Goal: Task Accomplishment & Management: Use online tool/utility

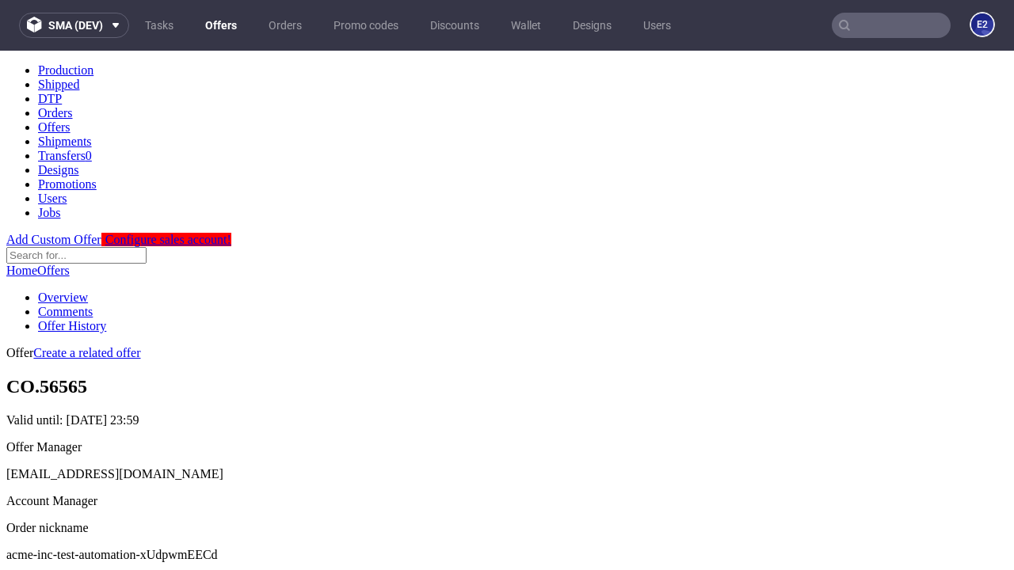
scroll to position [157, 0]
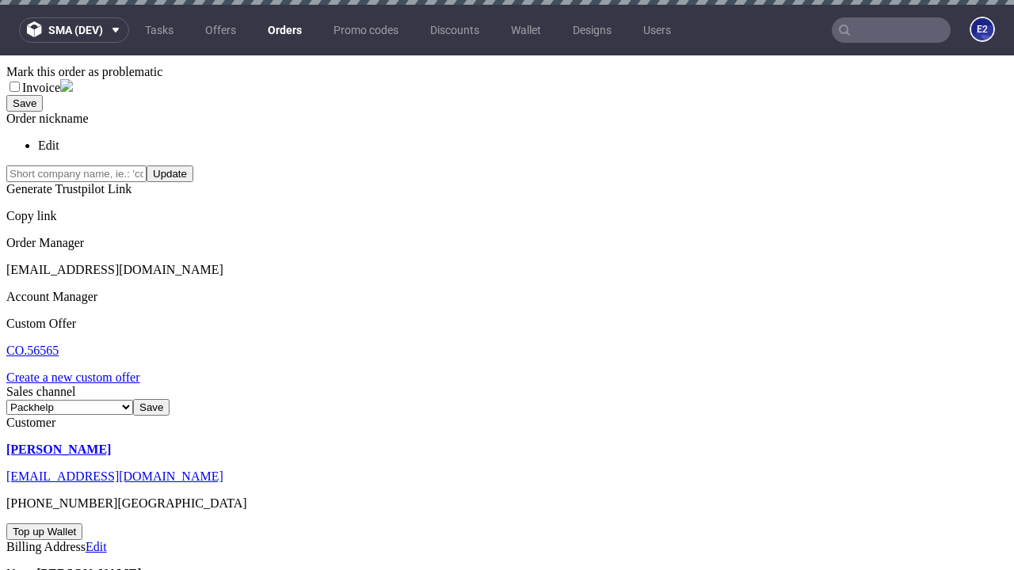
scroll to position [5, 0]
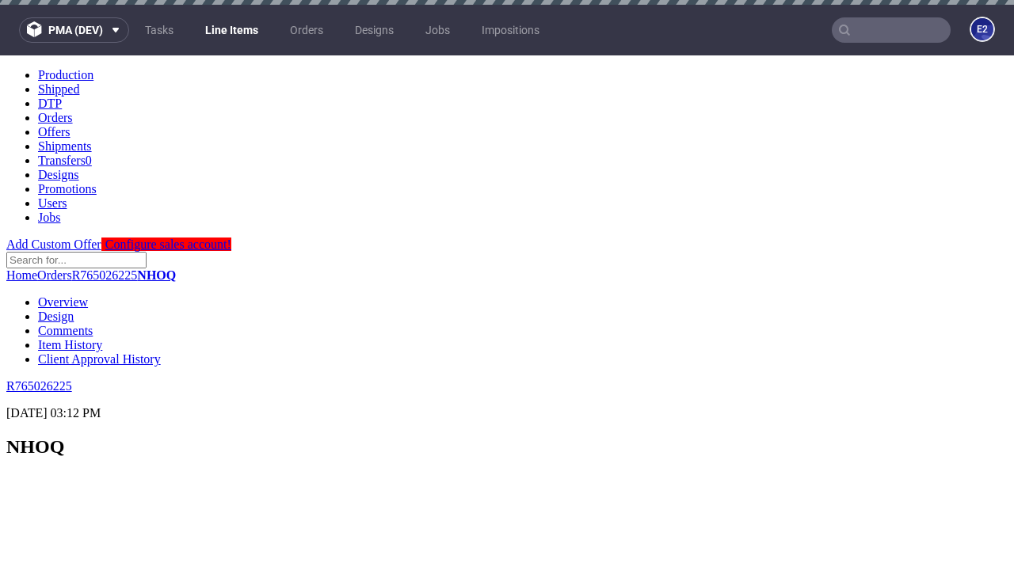
scroll to position [2138, 0]
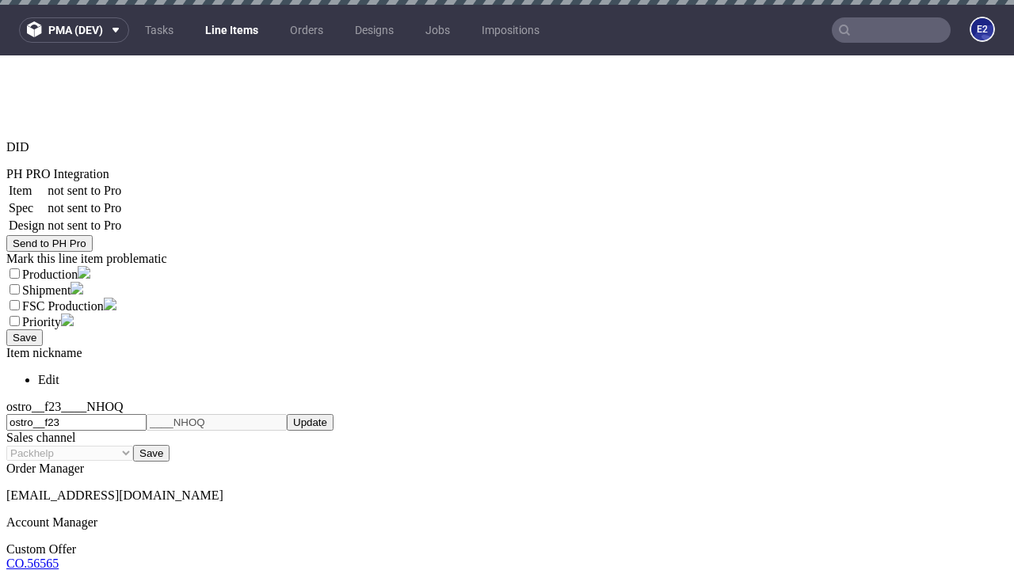
select select "accepted"
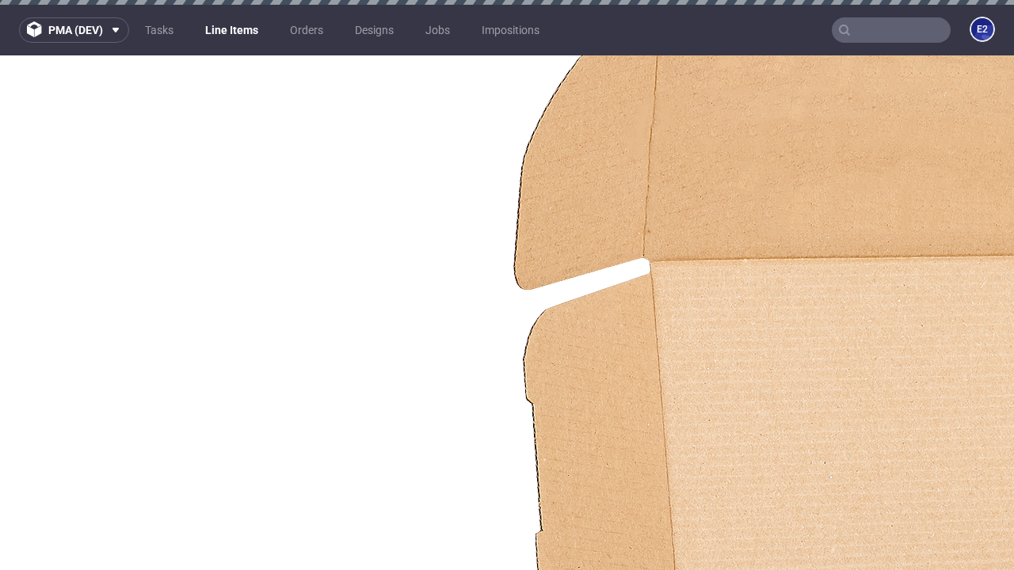
select select "received"
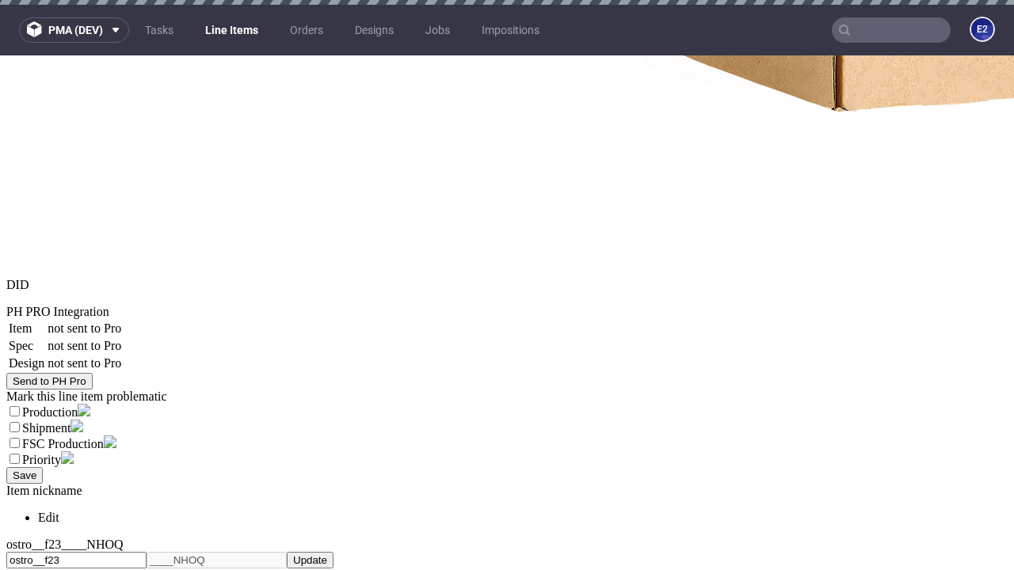
scroll to position [5, 0]
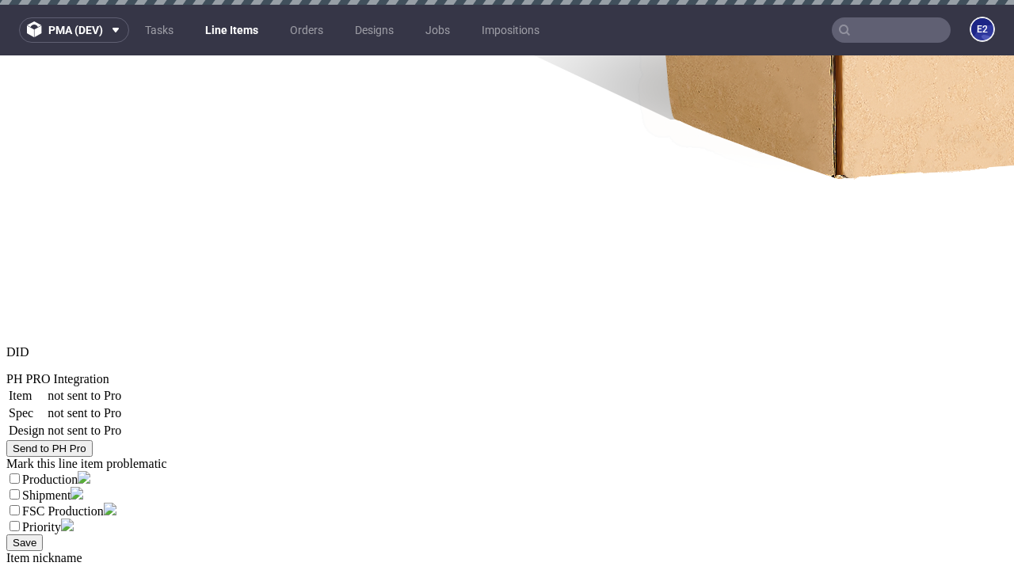
select select "accepted_dtp_issue_reprint"
